Goal: Information Seeking & Learning: Find contact information

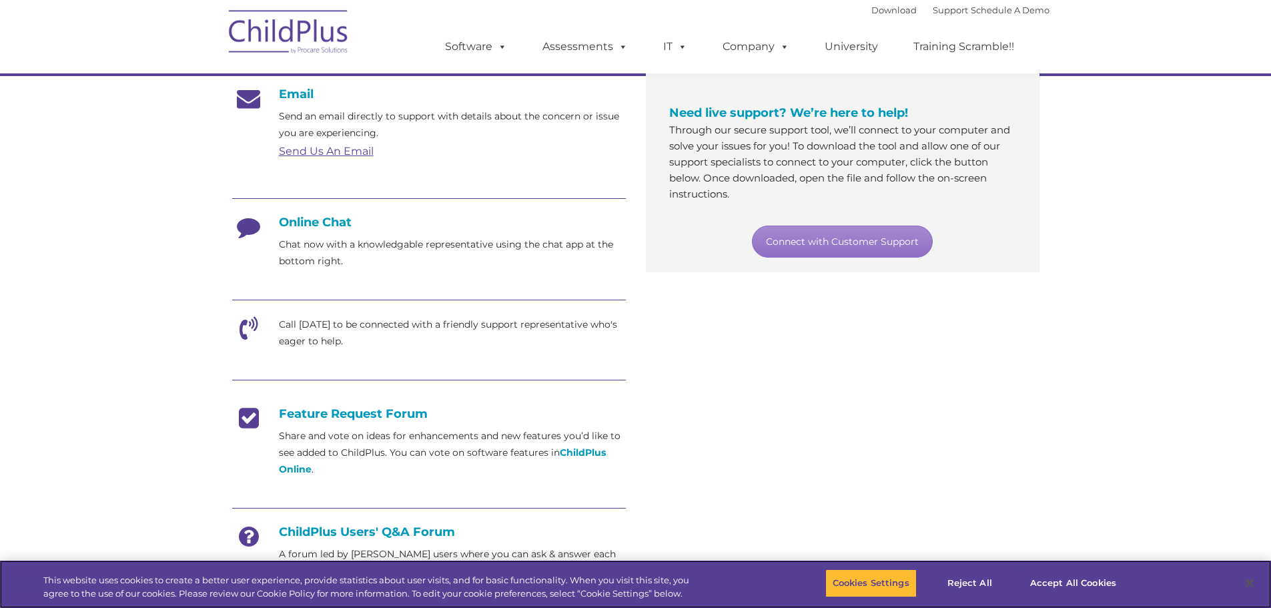
scroll to position [238, 0]
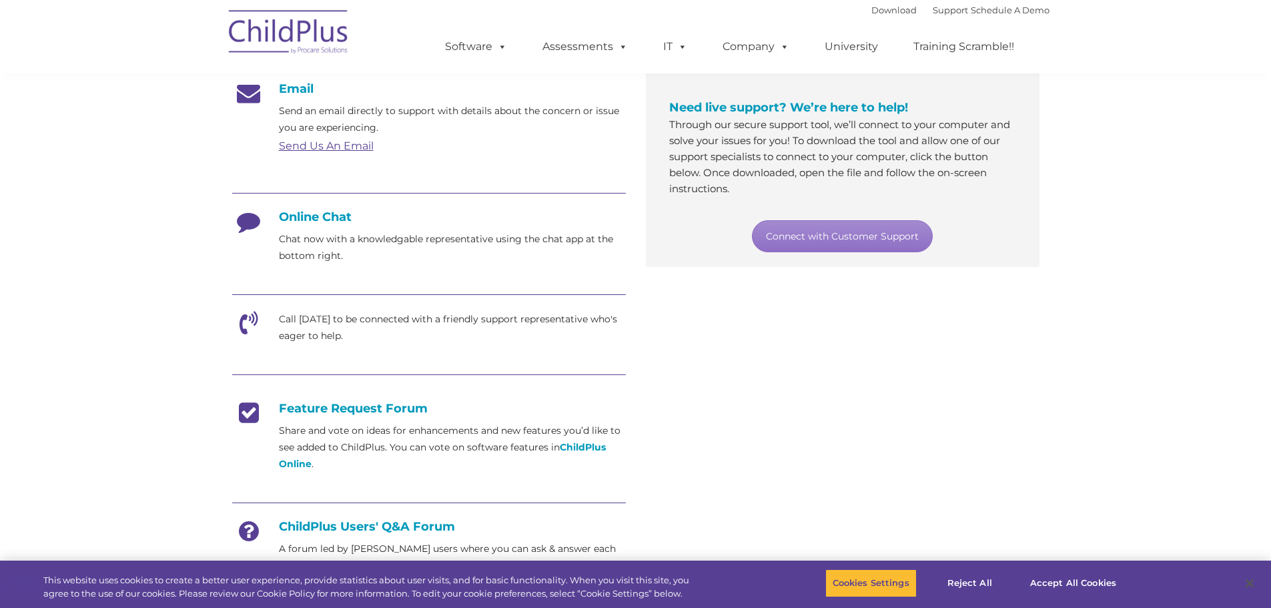
click at [231, 320] on div "Email Send an email directly to support with details about the concern or issue…" at bounding box center [429, 344] width 414 height 526
click at [238, 320] on icon at bounding box center [248, 327] width 33 height 33
click at [234, 324] on icon at bounding box center [248, 327] width 33 height 33
click at [244, 322] on icon at bounding box center [248, 327] width 33 height 33
click at [252, 319] on icon at bounding box center [248, 327] width 33 height 33
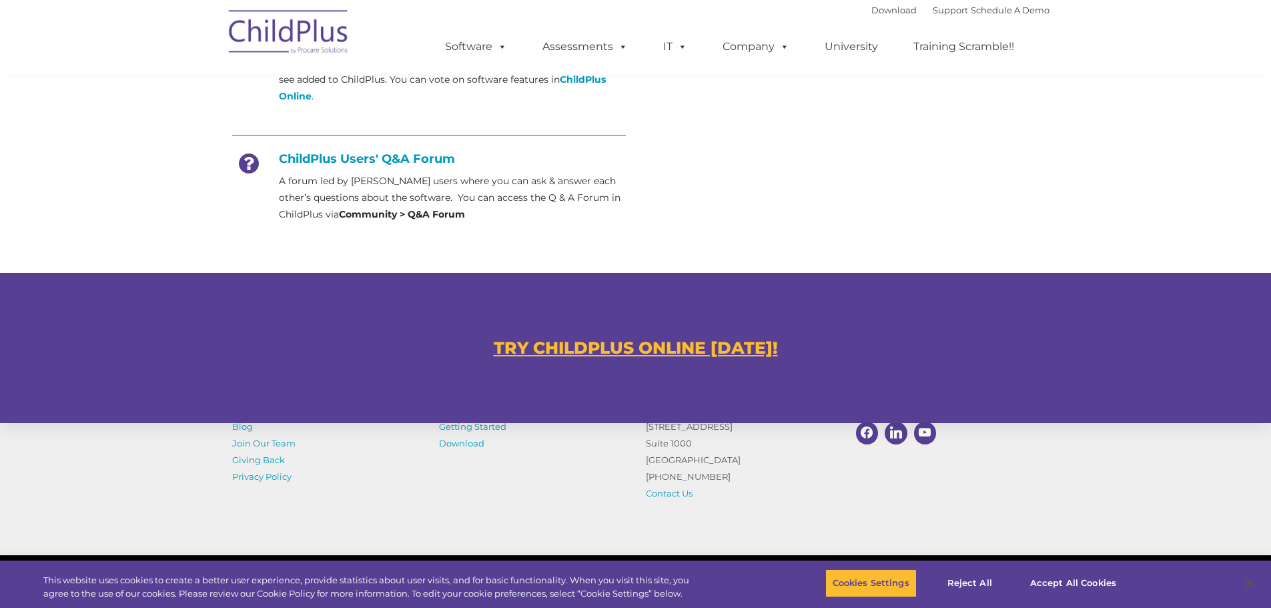
scroll to position [706, 0]
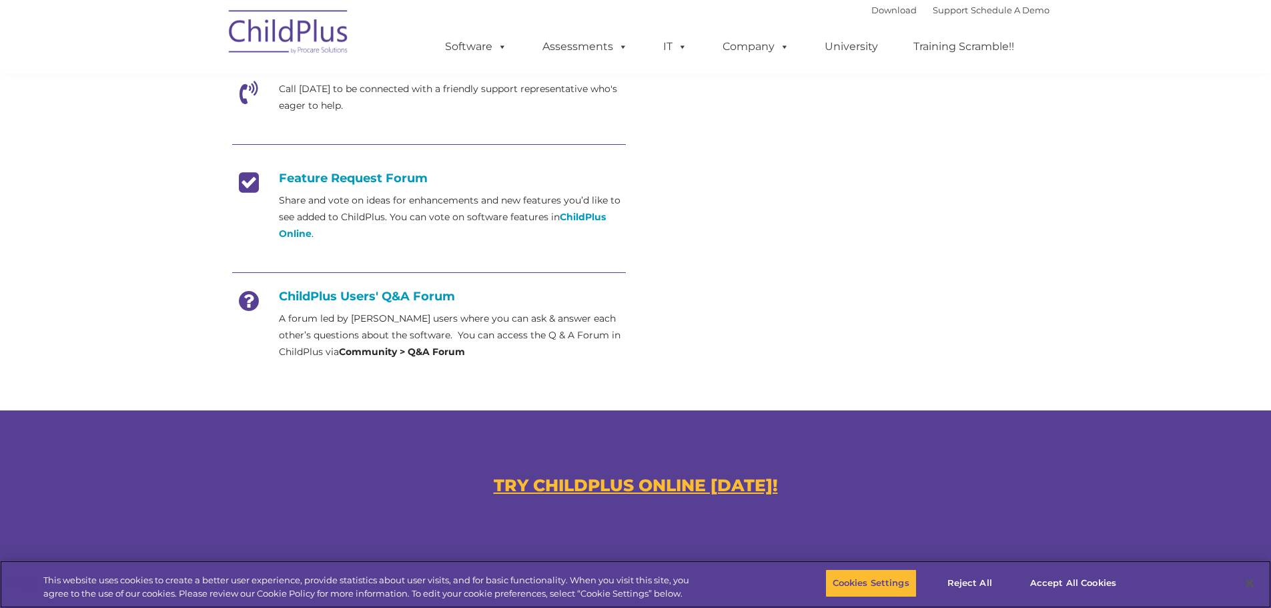
scroll to position [706, 0]
